Goal: Navigation & Orientation: Understand site structure

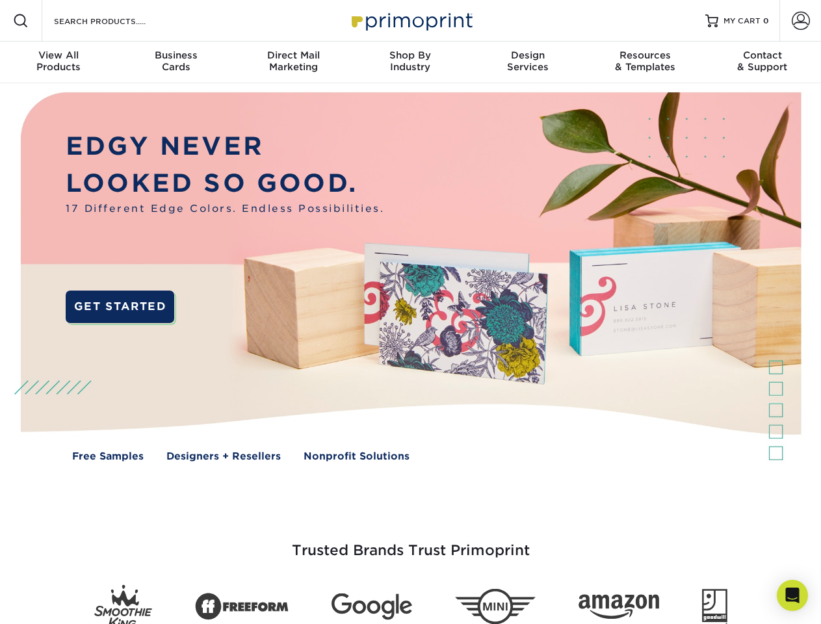
click at [410, 312] on img at bounding box center [410, 286] width 812 height 406
click at [21, 21] on span at bounding box center [21, 21] width 16 height 16
click at [800, 21] on span at bounding box center [801, 21] width 18 height 18
click at [58, 62] on div "View All Products" at bounding box center [58, 60] width 117 height 23
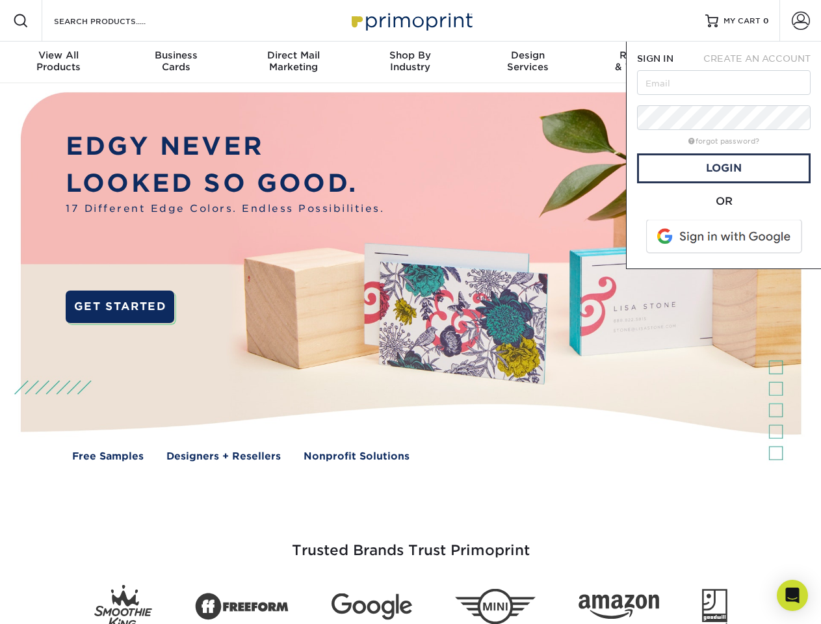
click at [175, 62] on div "Business Cards" at bounding box center [175, 60] width 117 height 23
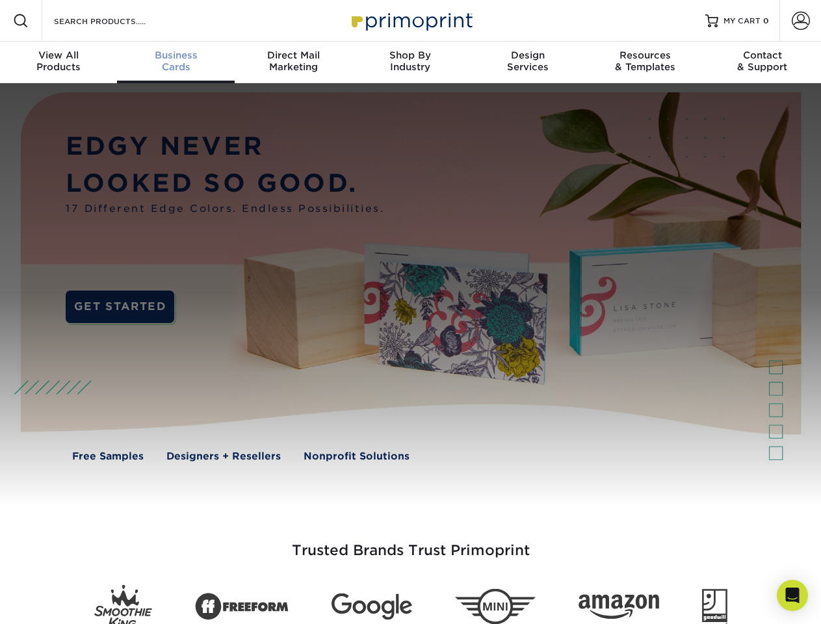
click at [293, 62] on div "Direct Mail Marketing" at bounding box center [293, 60] width 117 height 23
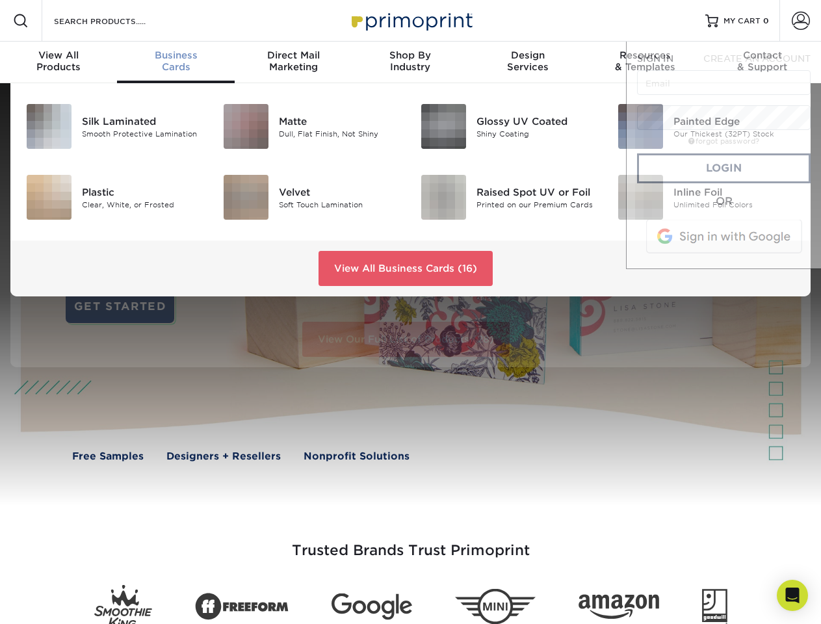
click at [410, 62] on div "Shop By Industry" at bounding box center [410, 60] width 117 height 23
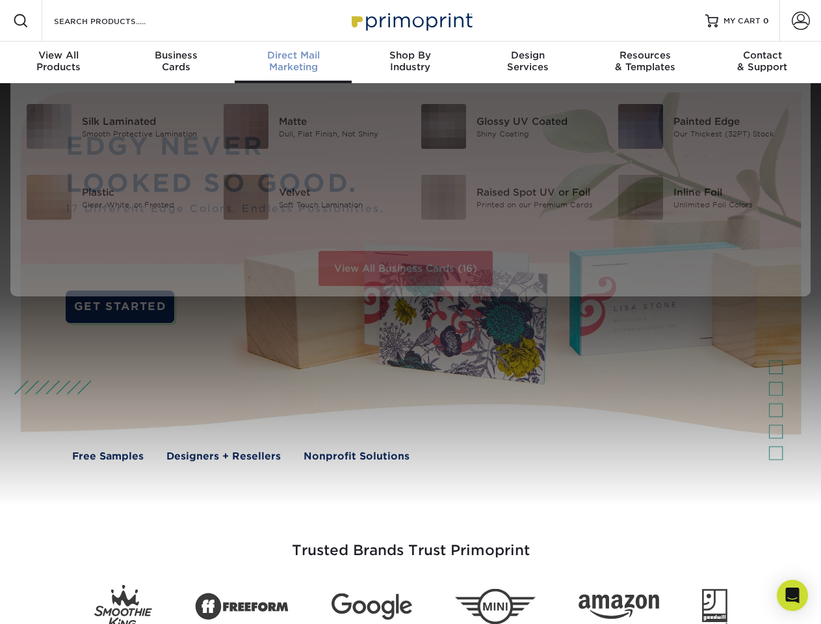
click at [528, 62] on div "Design Services" at bounding box center [527, 60] width 117 height 23
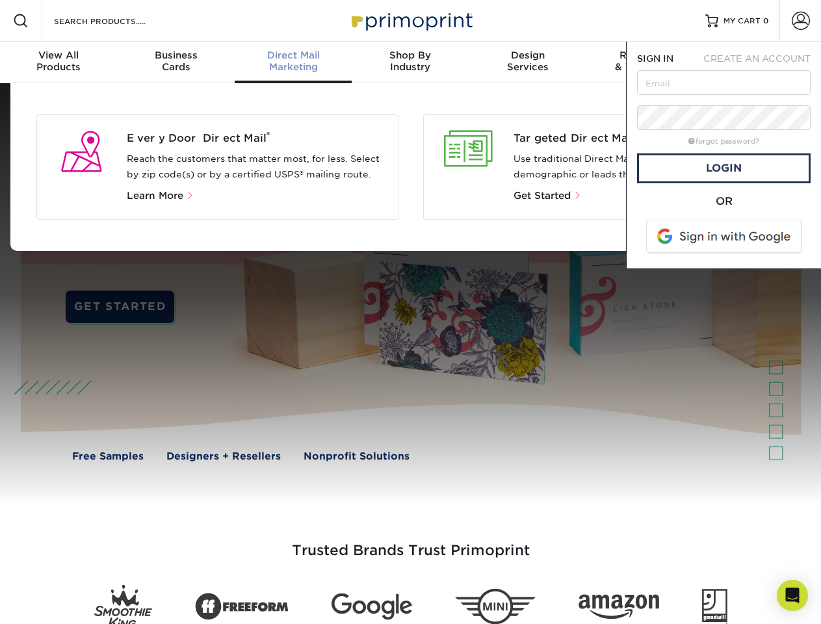
click at [645, 62] on span "SIGN IN" at bounding box center [655, 58] width 36 height 10
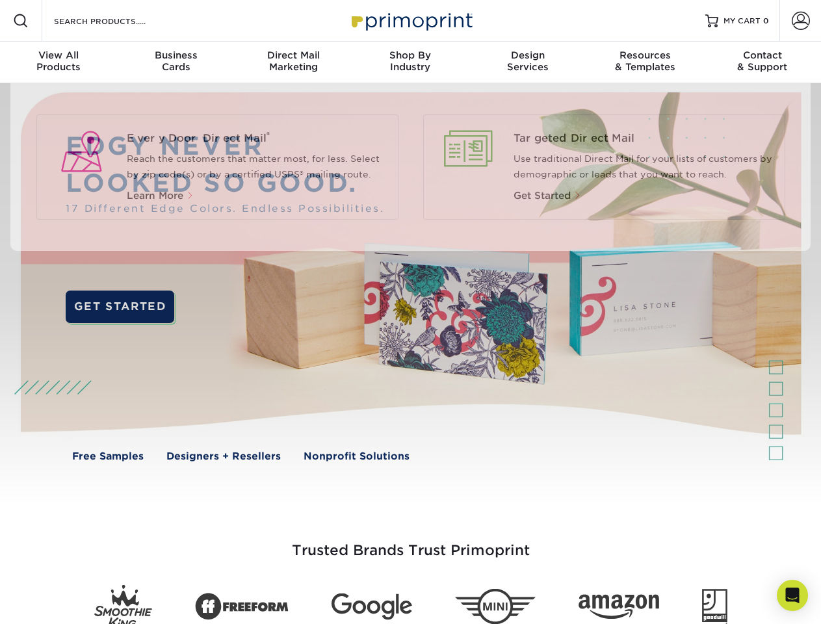
click at [762, 62] on div "Contact & Support" at bounding box center [762, 60] width 117 height 23
